Goal: Task Accomplishment & Management: Manage account settings

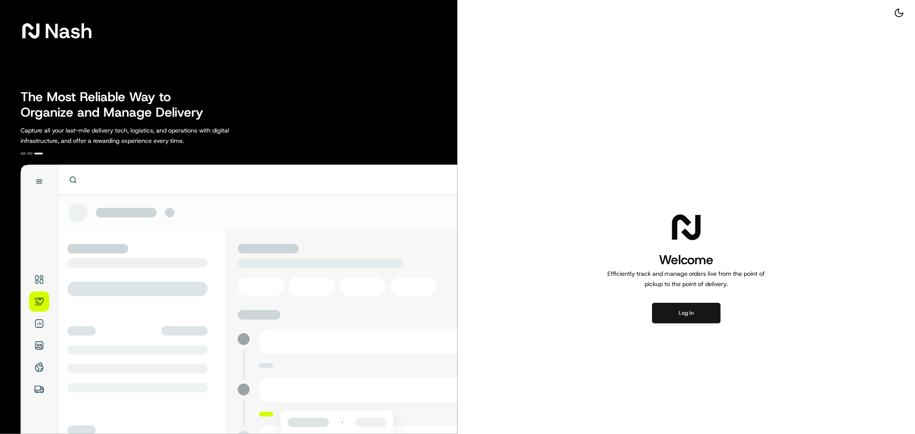
drag, startPoint x: 687, startPoint y: 310, endPoint x: 669, endPoint y: 307, distance: 18.8
click at [687, 310] on button "Log in" at bounding box center [686, 313] width 69 height 21
